Goal: Information Seeking & Learning: Find specific fact

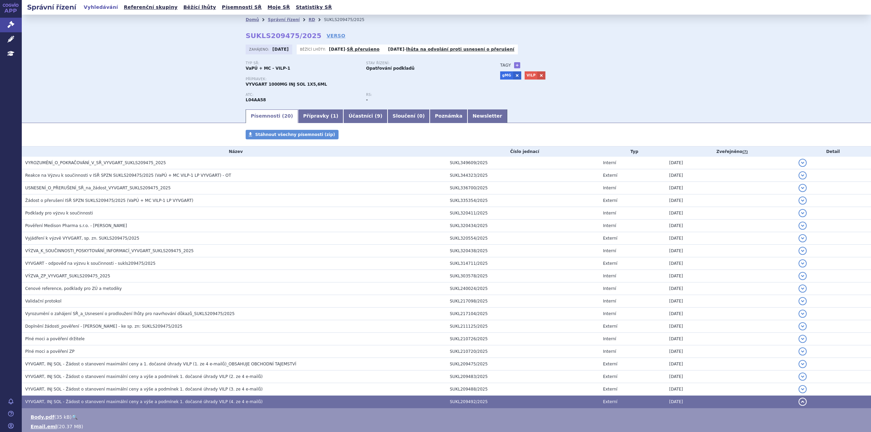
scroll to position [86, 0]
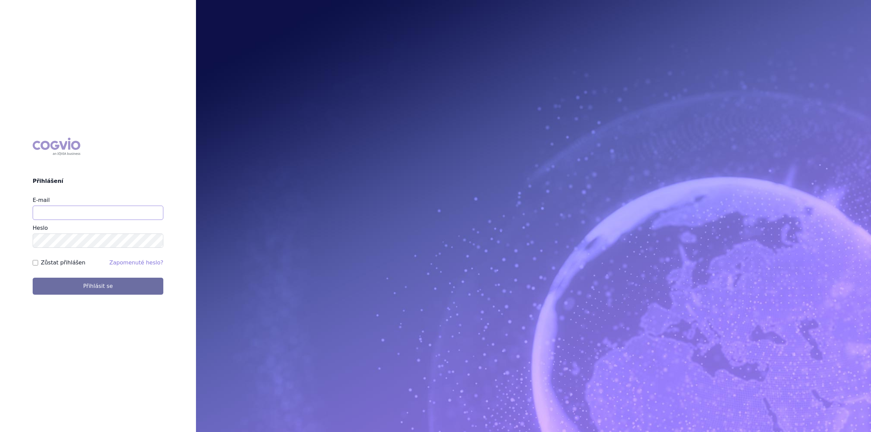
click at [58, 215] on input "E-mail" at bounding box center [98, 213] width 131 height 14
click at [332, 259] on img at bounding box center [533, 216] width 675 height 432
click at [92, 213] on input "E-mail" at bounding box center [98, 213] width 131 height 14
type input "lenka.pribylova@astrazeneca.com"
click at [33, 278] on button "Přihlásit se" at bounding box center [98, 286] width 131 height 17
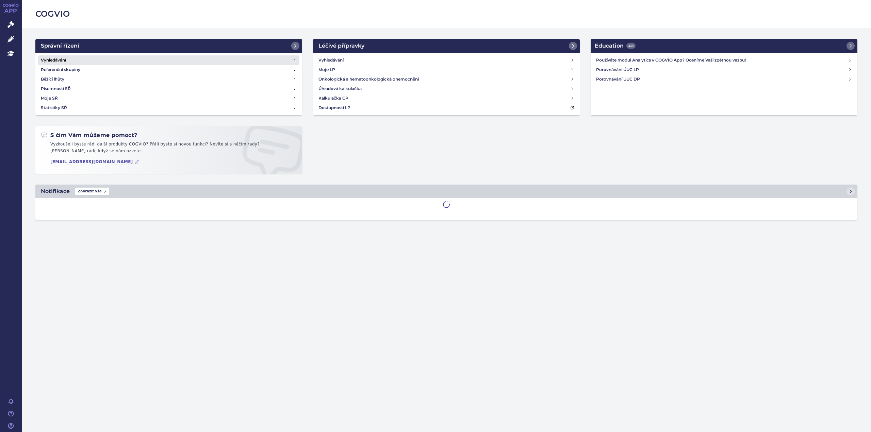
click at [84, 57] on link "Vyhledávání" at bounding box center [168, 60] width 261 height 10
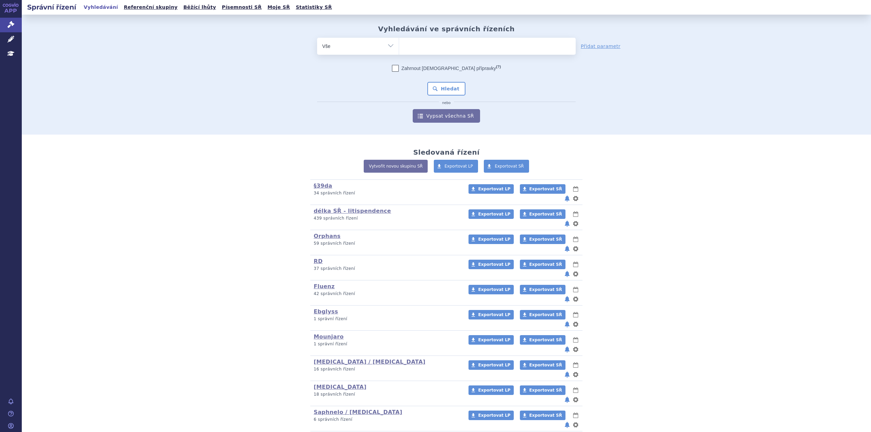
click at [427, 40] on ul at bounding box center [487, 45] width 177 height 14
click at [399, 40] on select at bounding box center [399, 45] width 0 height 17
click at [428, 43] on ul at bounding box center [487, 45] width 177 height 14
click at [399, 43] on select at bounding box center [399, 45] width 0 height 17
type input "so"
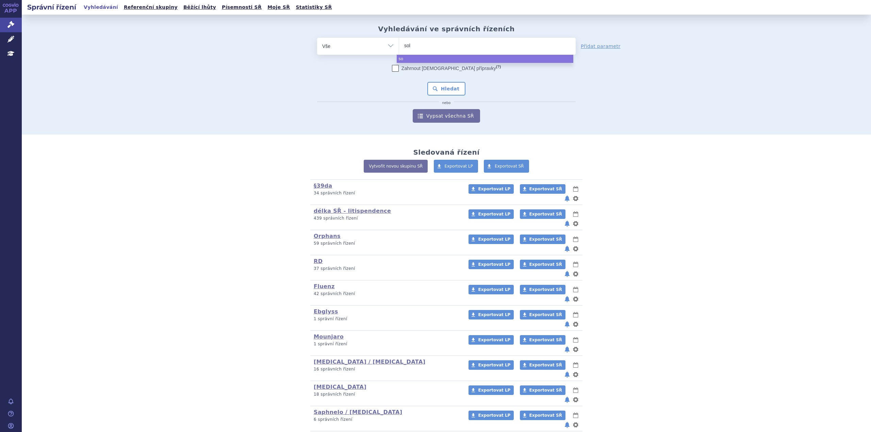
type input "soli"
type input "soliri"
type input "soliris"
select select "soliris"
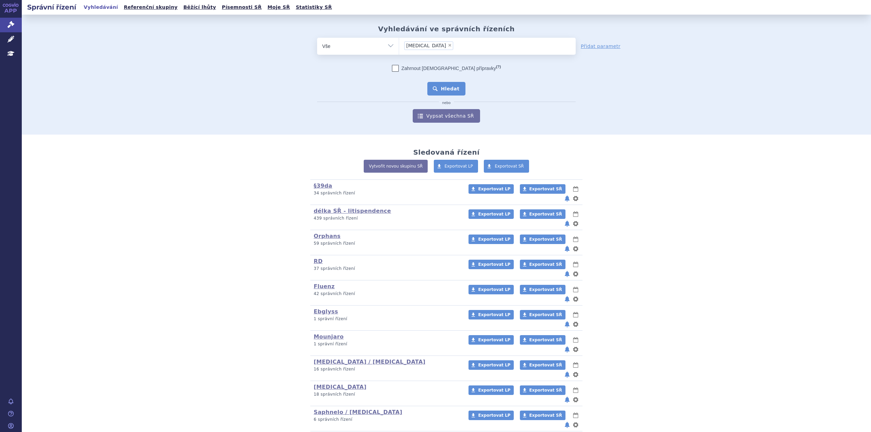
click at [444, 91] on button "Hledat" at bounding box center [446, 89] width 38 height 14
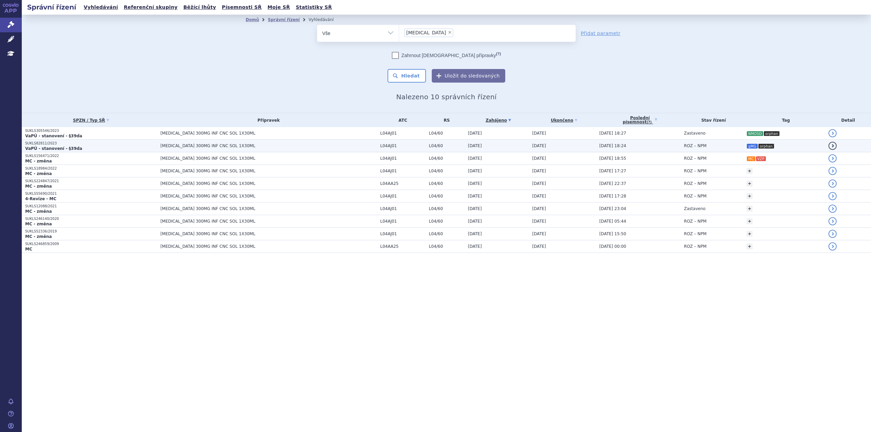
click at [161, 149] on td "SOLIRIS 300MG INF CNC SOL 1X30ML" at bounding box center [267, 146] width 220 height 13
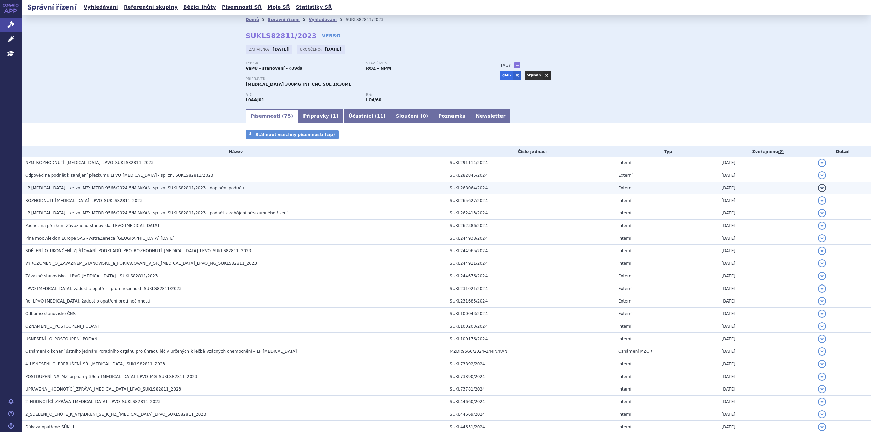
click at [113, 191] on span "LP [MEDICAL_DATA] - ke zn. MZ: MZDR 9566/2024-5/MIN/KAN, sp. zn. SUKLS82811/202…" at bounding box center [135, 188] width 220 height 5
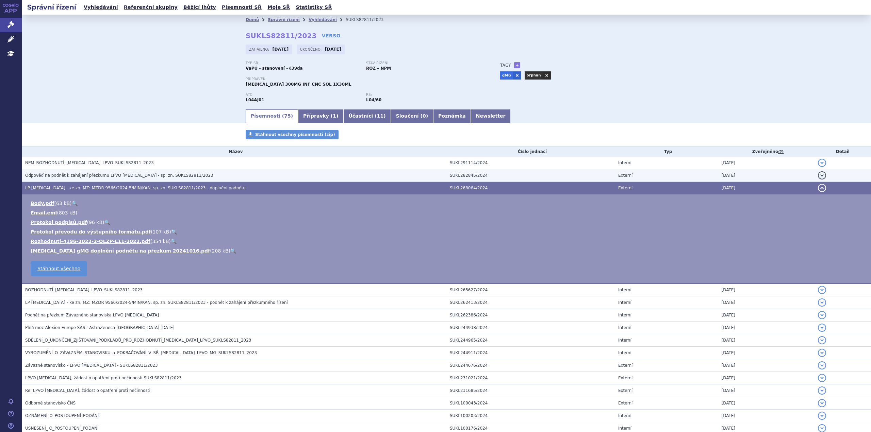
click at [73, 179] on td "Odpověď na podnět k zahájení přezkumu LPVO [MEDICAL_DATA] - sp. zn. SUKLS82811/…" at bounding box center [234, 175] width 425 height 13
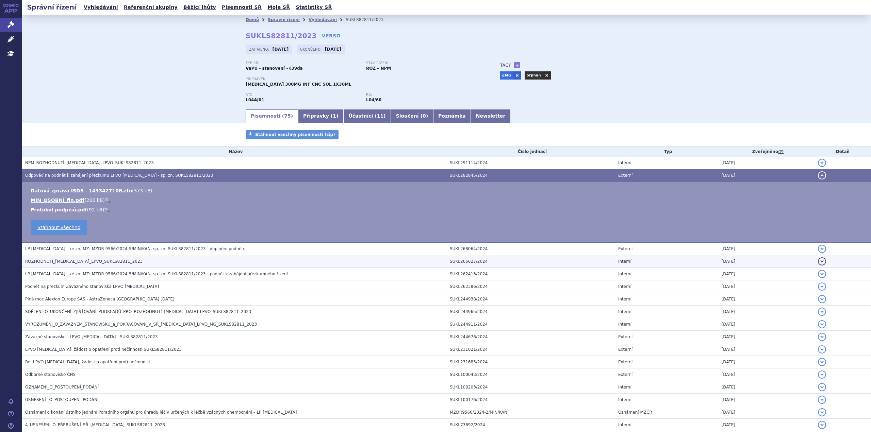
click at [68, 262] on span "ROZHODNUTÍ_[MEDICAL_DATA]_LPVO_SUKLS82811_2023" at bounding box center [83, 261] width 117 height 5
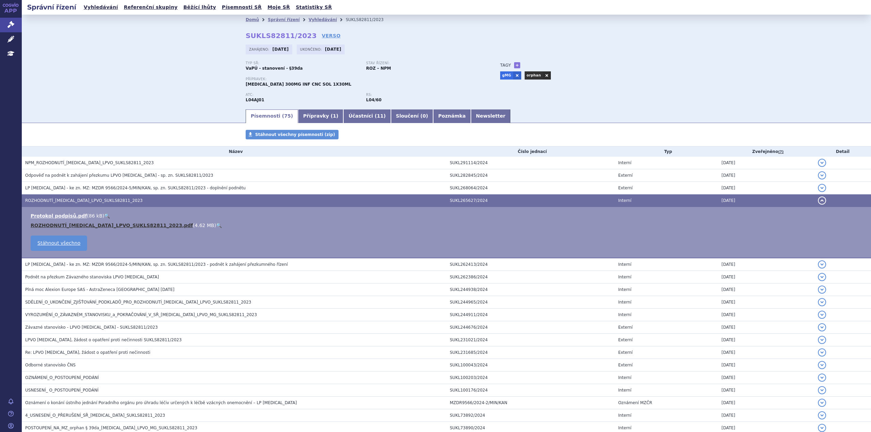
click at [56, 226] on link "ROZHODNUTÍ_[MEDICAL_DATA]_LPVO_SUKLS82811_2023.pdf" at bounding box center [112, 225] width 162 height 5
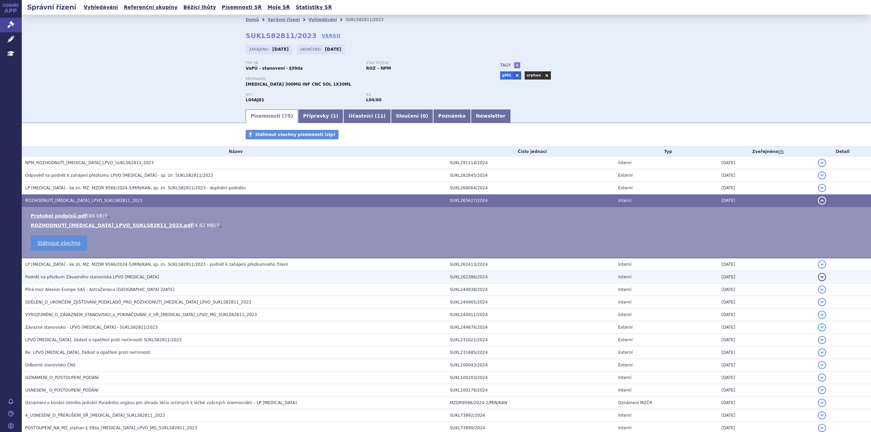
click at [97, 277] on span "Podnět na přezkum Závazného stanoviska LPVO [MEDICAL_DATA]" at bounding box center [92, 277] width 134 height 5
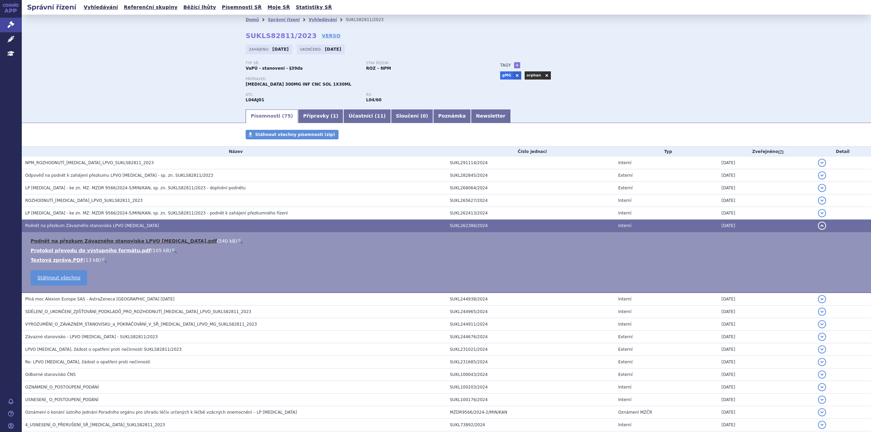
click at [117, 244] on link "Podnět na přezkum Závazného stanoviska LPVO [MEDICAL_DATA].pdf" at bounding box center [124, 240] width 186 height 5
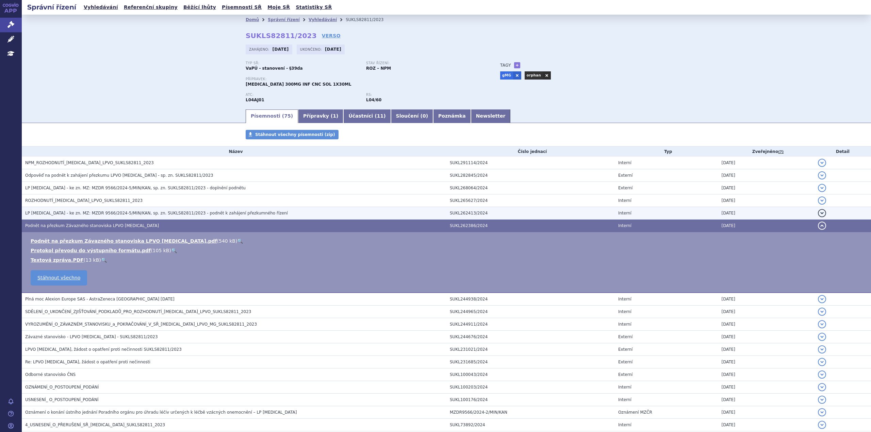
click at [57, 211] on span "LP [MEDICAL_DATA] - ke zn. MZ: MZDR 9566/2024-5/MIN/KAN, sp. zn. SUKLS82811/202…" at bounding box center [156, 213] width 263 height 5
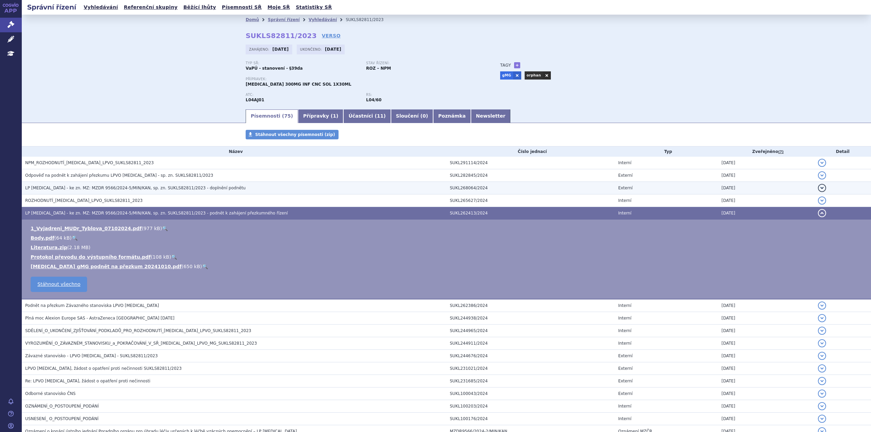
click at [119, 188] on span "LP [MEDICAL_DATA] - ke zn. MZ: MZDR 9566/2024-5/MIN/KAN, sp. zn. SUKLS82811/202…" at bounding box center [135, 188] width 220 height 5
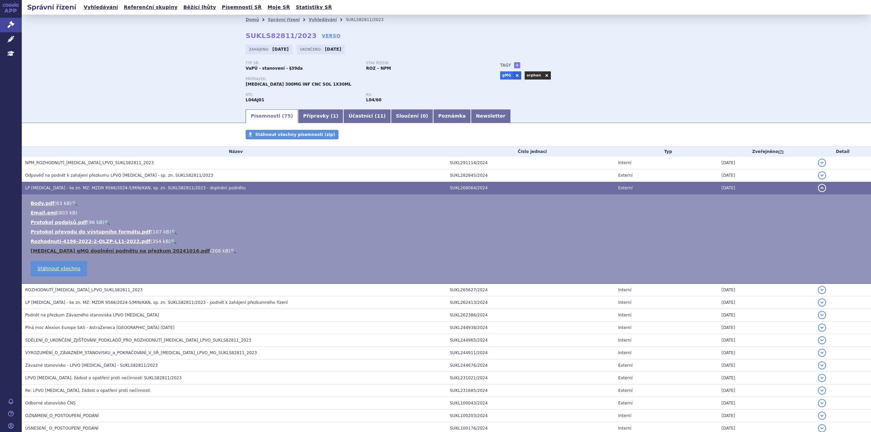
click at [98, 250] on link "[MEDICAL_DATA] gMG doplnění podnětu na přezkum 20241016.pdf" at bounding box center [120, 250] width 179 height 5
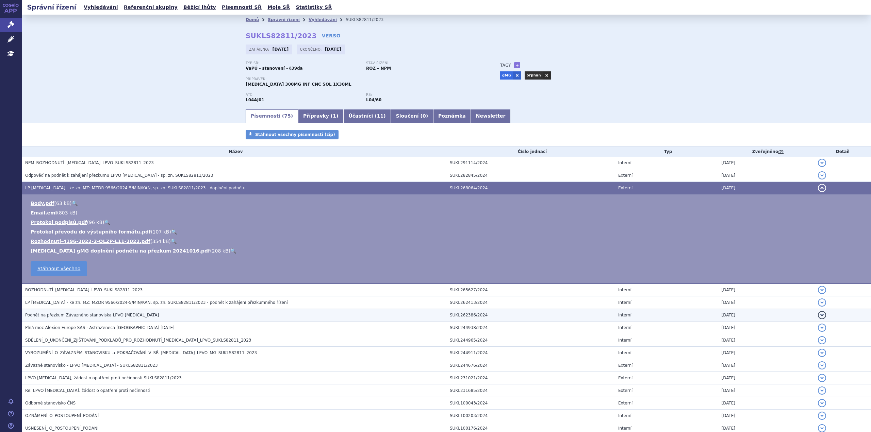
click at [56, 317] on span "Podnět na přezkum Závazného stanoviska LPVO [MEDICAL_DATA]" at bounding box center [92, 315] width 134 height 5
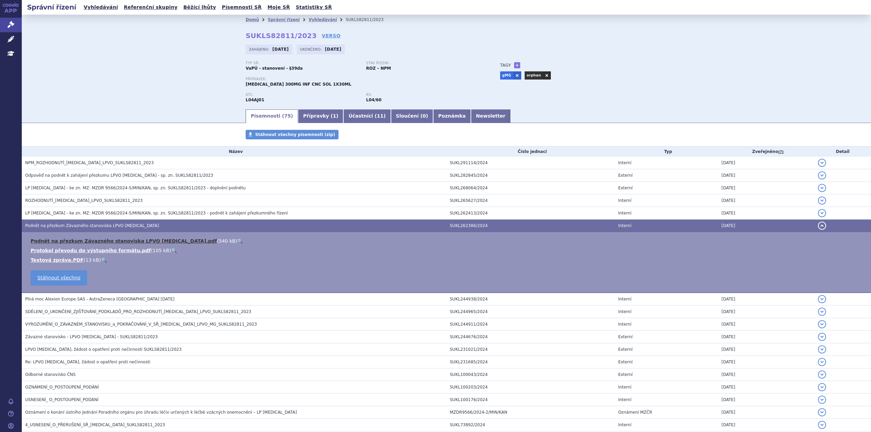
click at [120, 242] on link "Podnět na přezkum Závazného stanoviska LPVO [MEDICAL_DATA].pdf" at bounding box center [124, 240] width 186 height 5
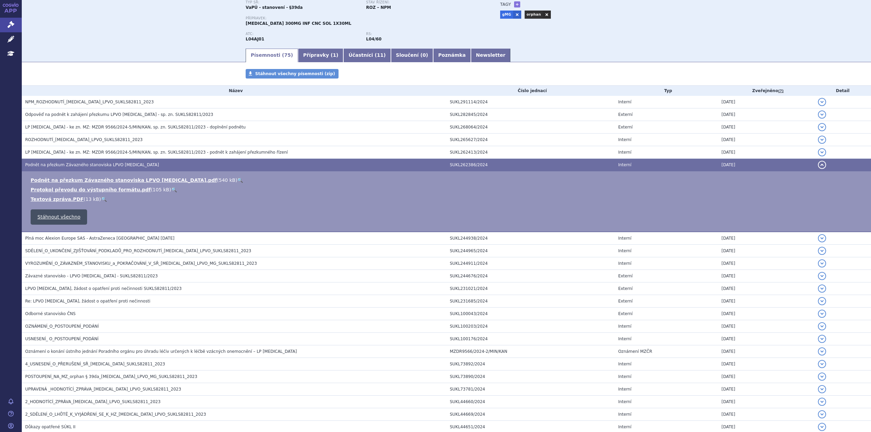
scroll to position [62, 0]
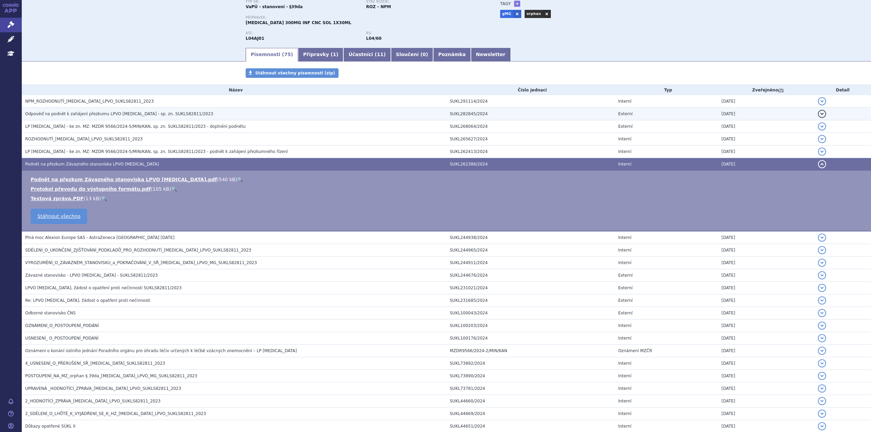
click at [84, 114] on span "Odpověď na podnět k zahájení přezkumu LPVO [MEDICAL_DATA] - sp. zn. SUKLS82811/…" at bounding box center [119, 114] width 188 height 5
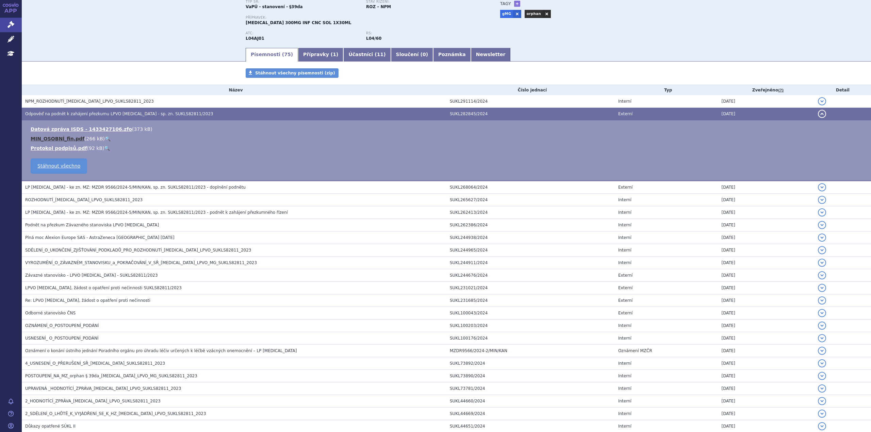
click at [51, 139] on link "MIN_OSOBNÍ_fin.pdf" at bounding box center [58, 138] width 54 height 5
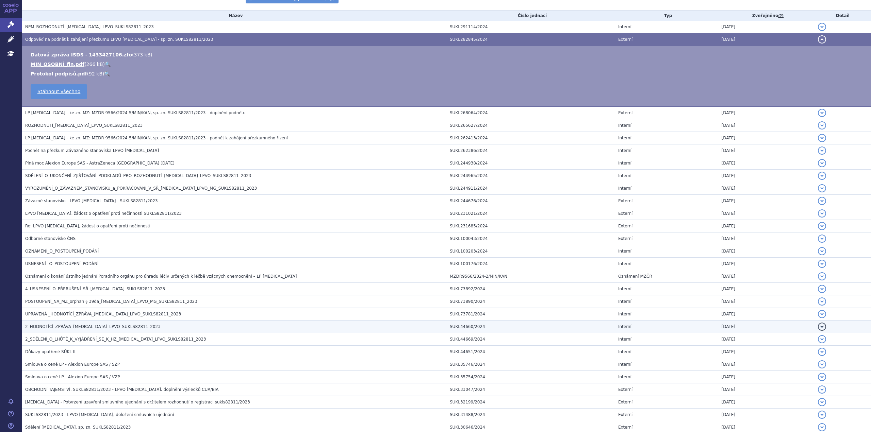
scroll to position [147, 0]
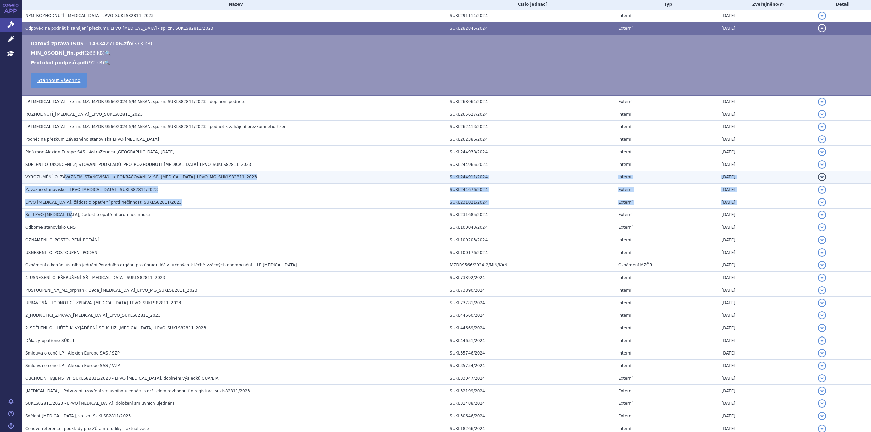
drag, startPoint x: 58, startPoint y: 218, endPoint x: 62, endPoint y: 182, distance: 36.9
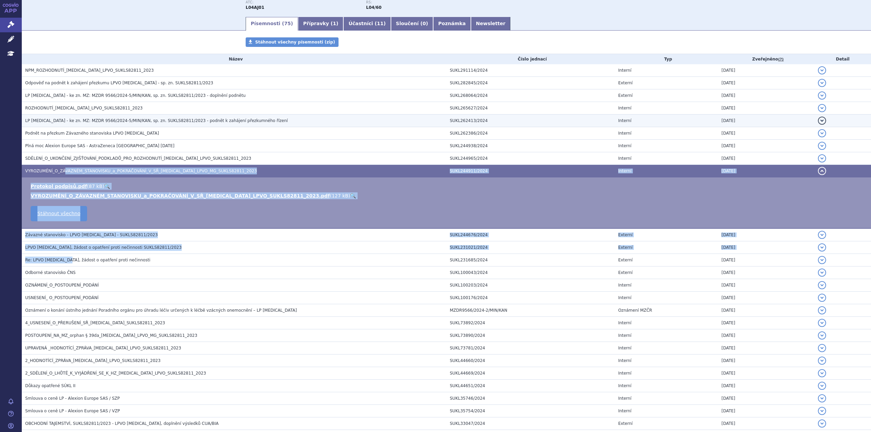
scroll to position [92, 0]
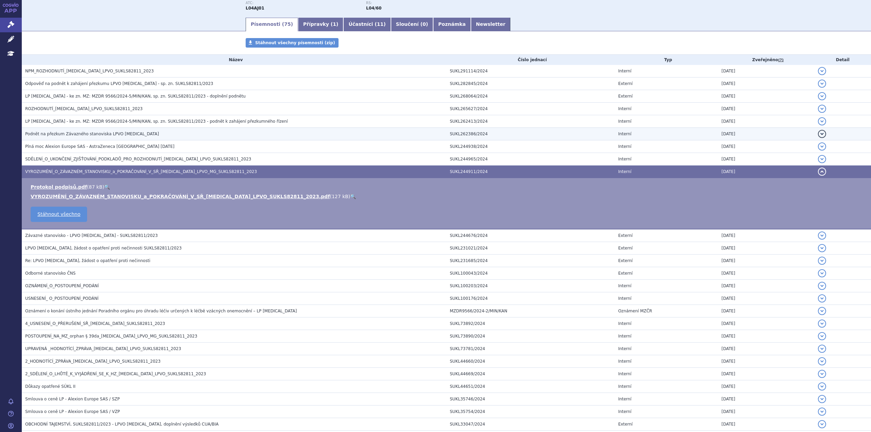
click at [60, 133] on span "Podnět na přezkum Závazného stanoviska LPVO [MEDICAL_DATA]" at bounding box center [92, 134] width 134 height 5
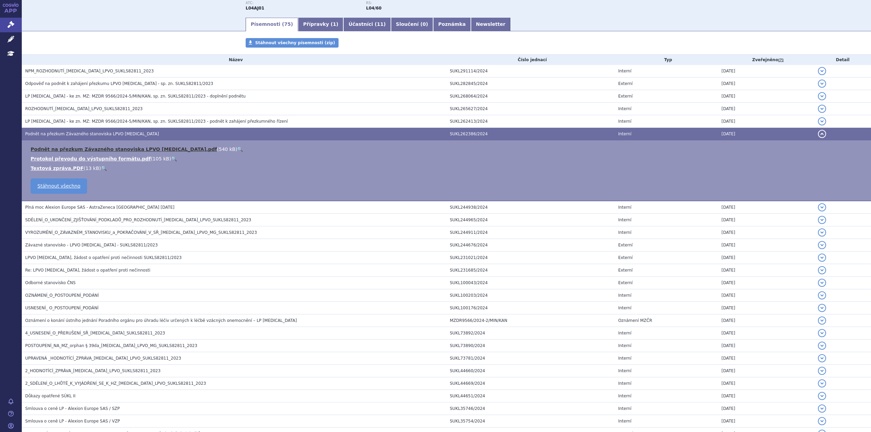
click at [57, 150] on link "Podnět na přezkum Závazného stanoviska LPVO [MEDICAL_DATA].pdf" at bounding box center [124, 149] width 186 height 5
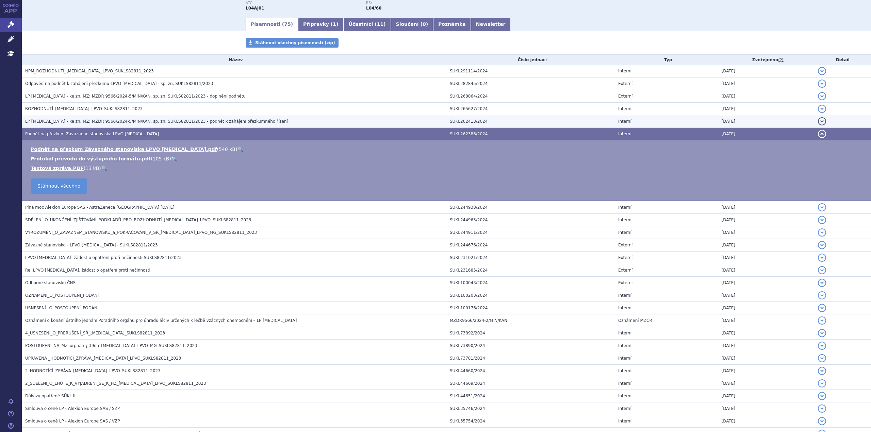
click at [176, 123] on span "LP [MEDICAL_DATA] - ke zn. MZ: MZDR 9566/2024-5/MIN/KAN, sp. zn. SUKLS82811/202…" at bounding box center [156, 121] width 263 height 5
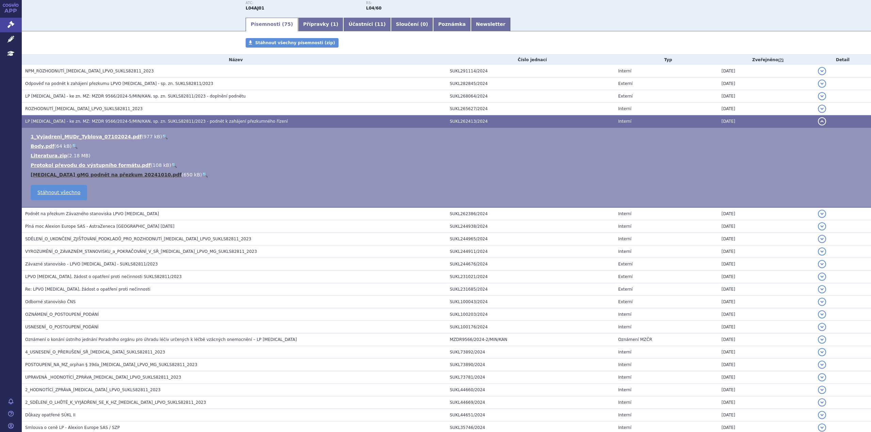
click at [108, 175] on link "[MEDICAL_DATA] gMG podnět na přezkum 20241010.pdf" at bounding box center [106, 174] width 151 height 5
